Goal: Transaction & Acquisition: Purchase product/service

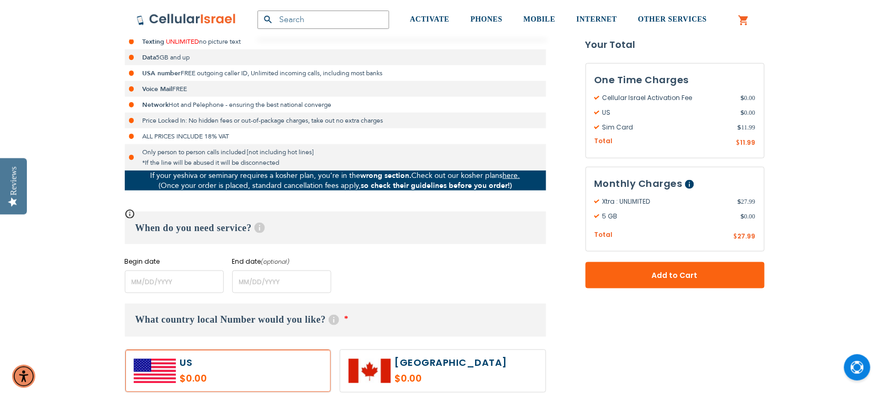
scroll to position [372, 0]
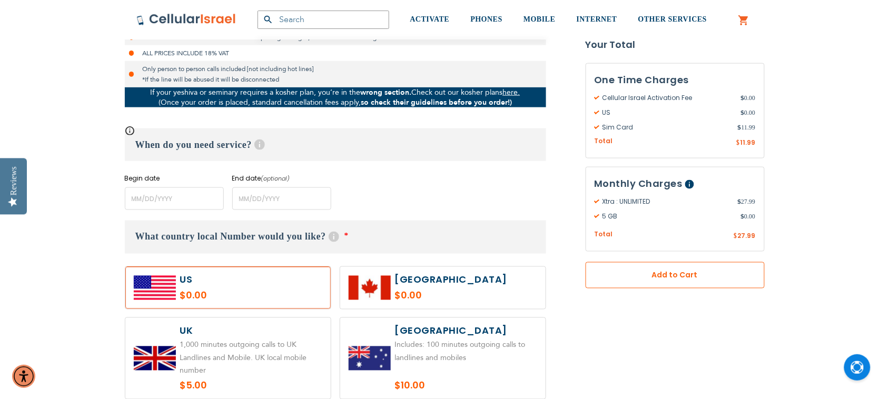
click at [692, 274] on span "Add to Cart" at bounding box center [675, 275] width 110 height 11
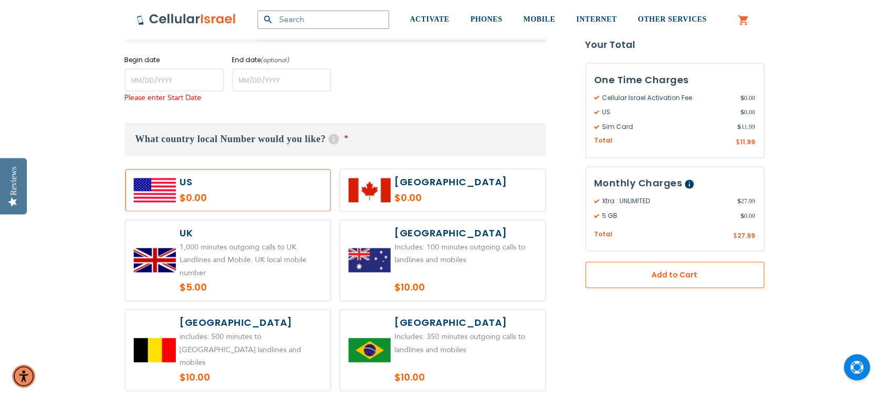
scroll to position [503, 0]
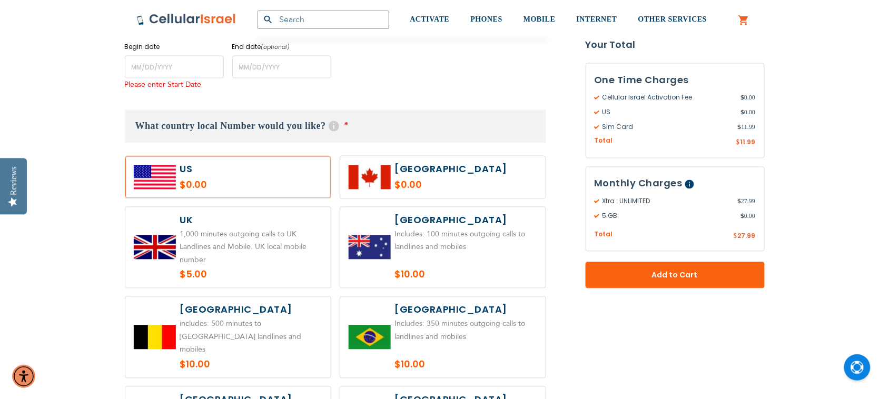
click at [222, 180] on label at bounding box center [227, 177] width 205 height 42
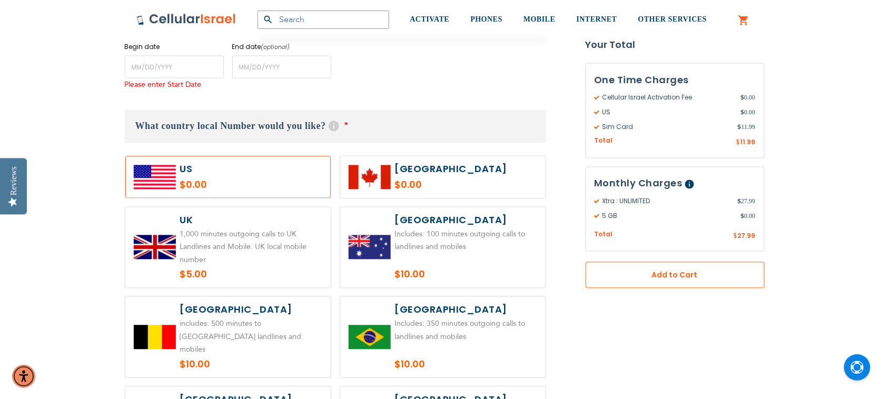
click at [665, 277] on span "Add to Cart" at bounding box center [675, 275] width 110 height 11
click at [670, 274] on span "Add to Cart" at bounding box center [675, 275] width 110 height 11
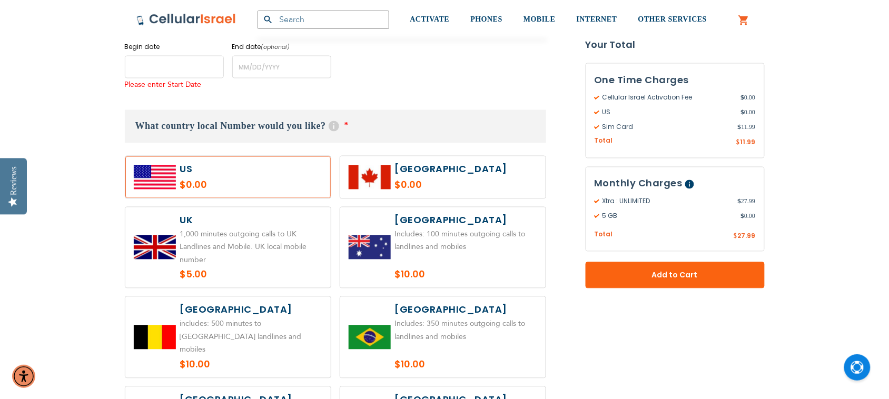
click at [134, 62] on input "name" at bounding box center [174, 67] width 99 height 23
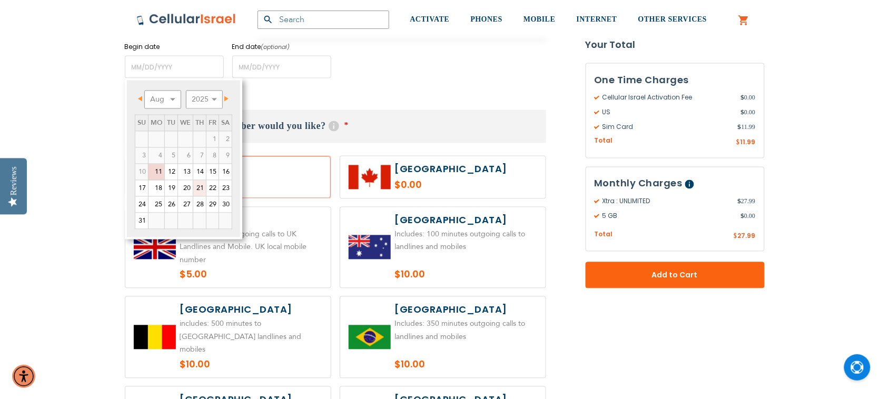
click at [197, 187] on link "21" at bounding box center [199, 189] width 13 height 16
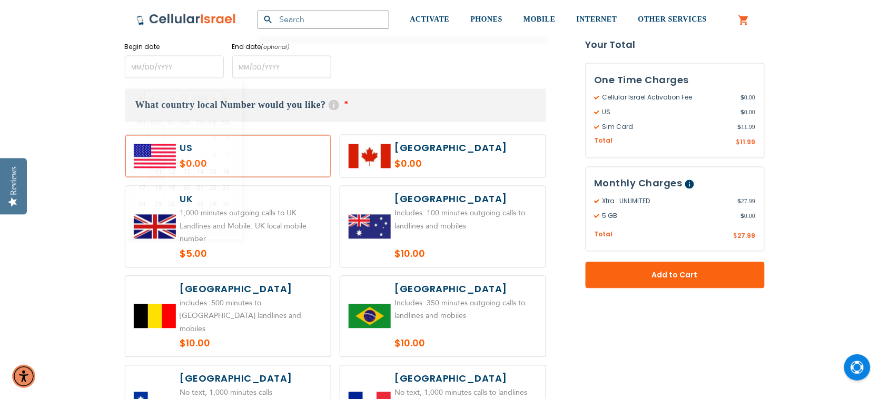
type input "[DATE]"
click at [286, 69] on input "name" at bounding box center [281, 67] width 99 height 23
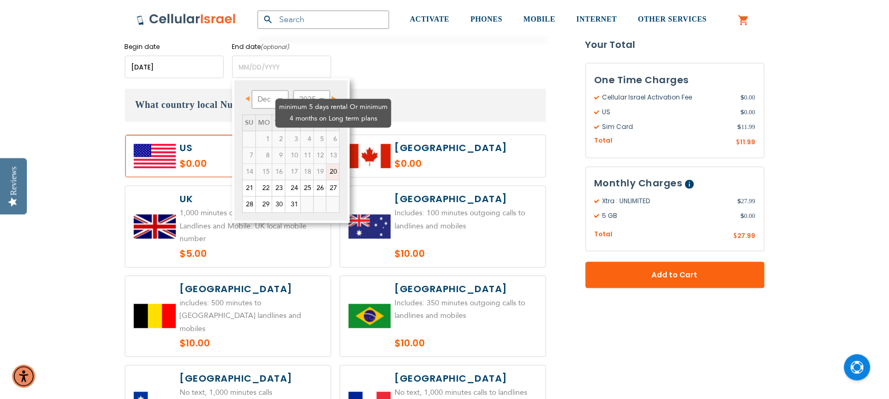
click at [300, 132] on td "4" at bounding box center [306, 140] width 13 height 16
click at [335, 132] on td "6" at bounding box center [332, 140] width 13 height 16
click at [334, 97] on span "Next" at bounding box center [334, 98] width 4 height 5
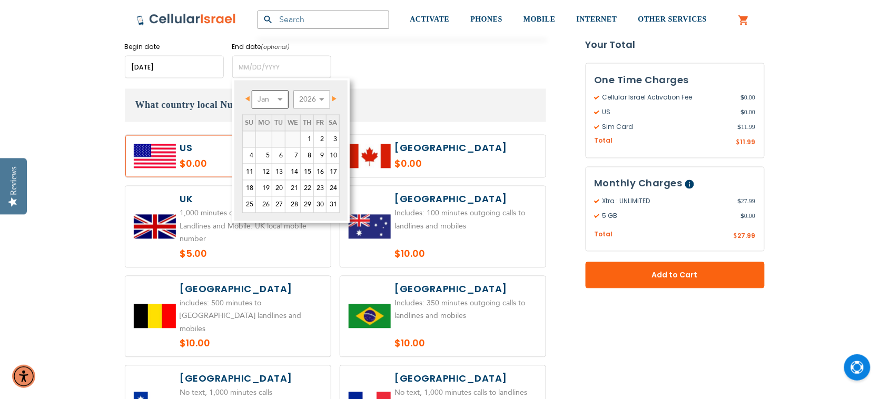
click at [281, 99] on select "Jan Feb Mar Apr May Jun [DATE] Aug Sep Oct Nov Dec" at bounding box center [270, 100] width 37 height 18
click at [334, 172] on link "20" at bounding box center [332, 172] width 13 height 16
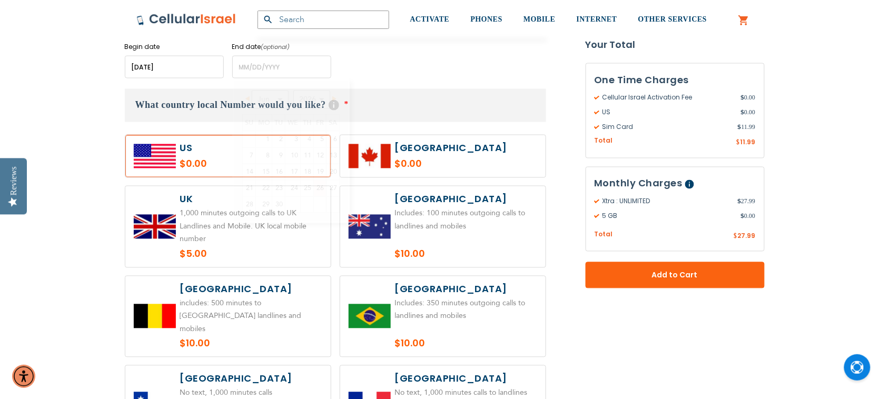
type input "[DATE]"
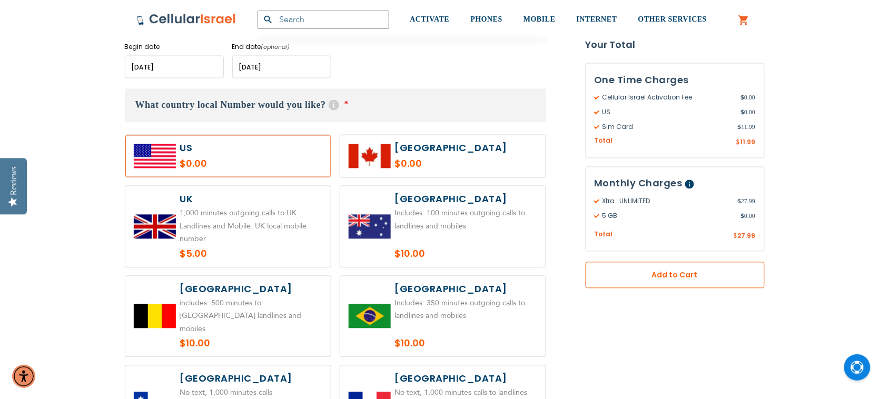
click at [717, 280] on span "Add to Cart" at bounding box center [675, 275] width 110 height 11
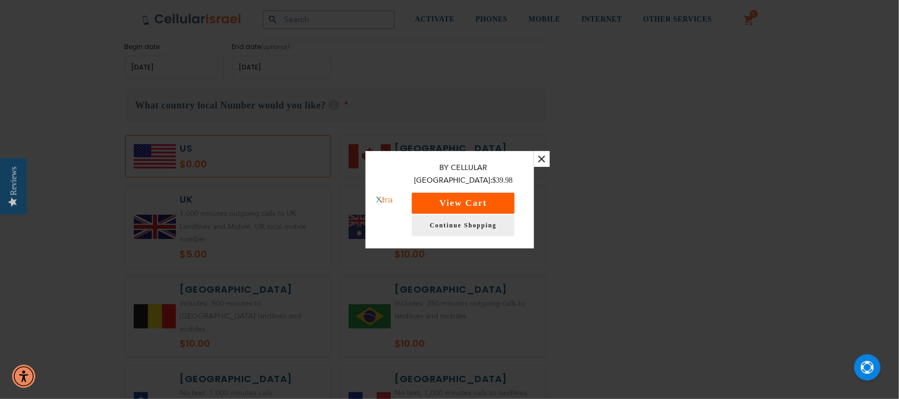
click at [464, 198] on button "View Cart" at bounding box center [463, 203] width 103 height 21
